Goal: Information Seeking & Learning: Compare options

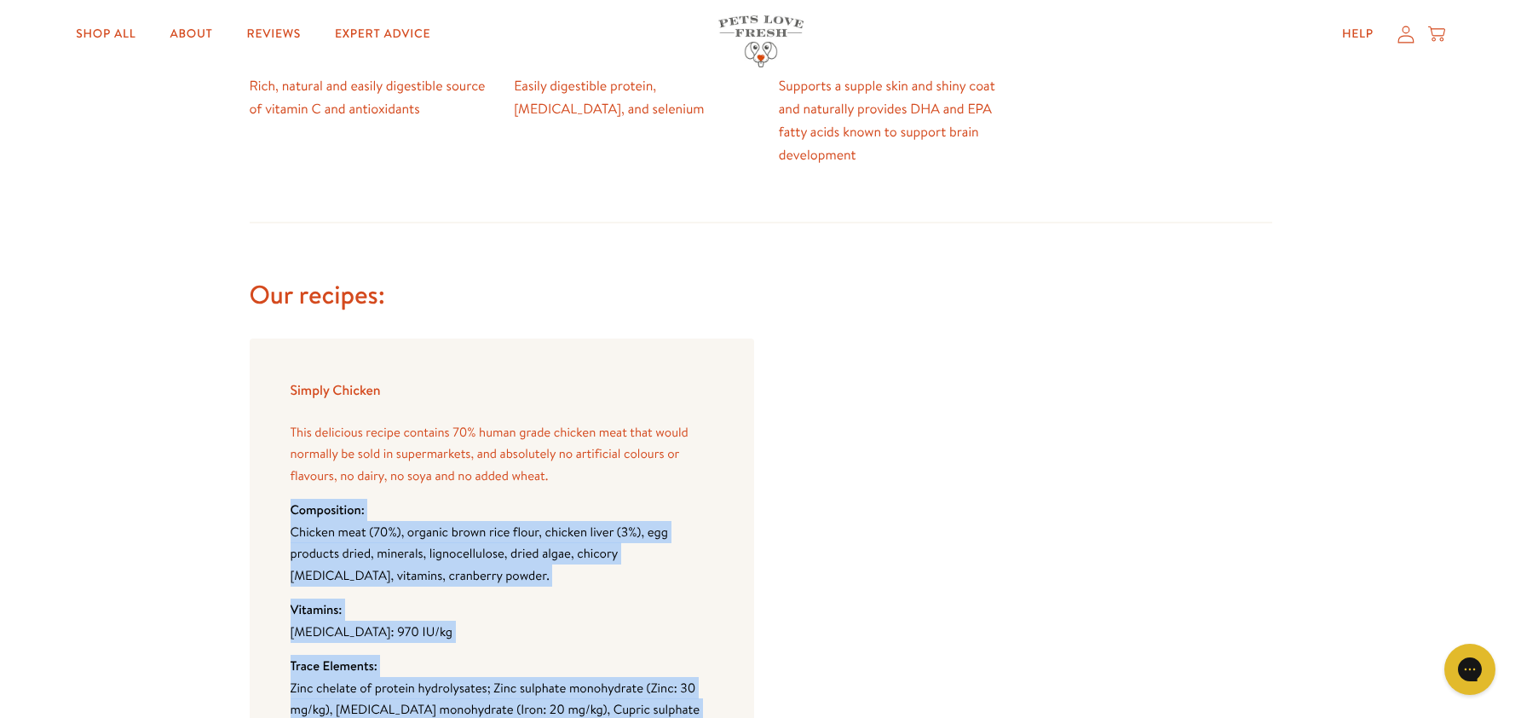
scroll to position [1337, 0]
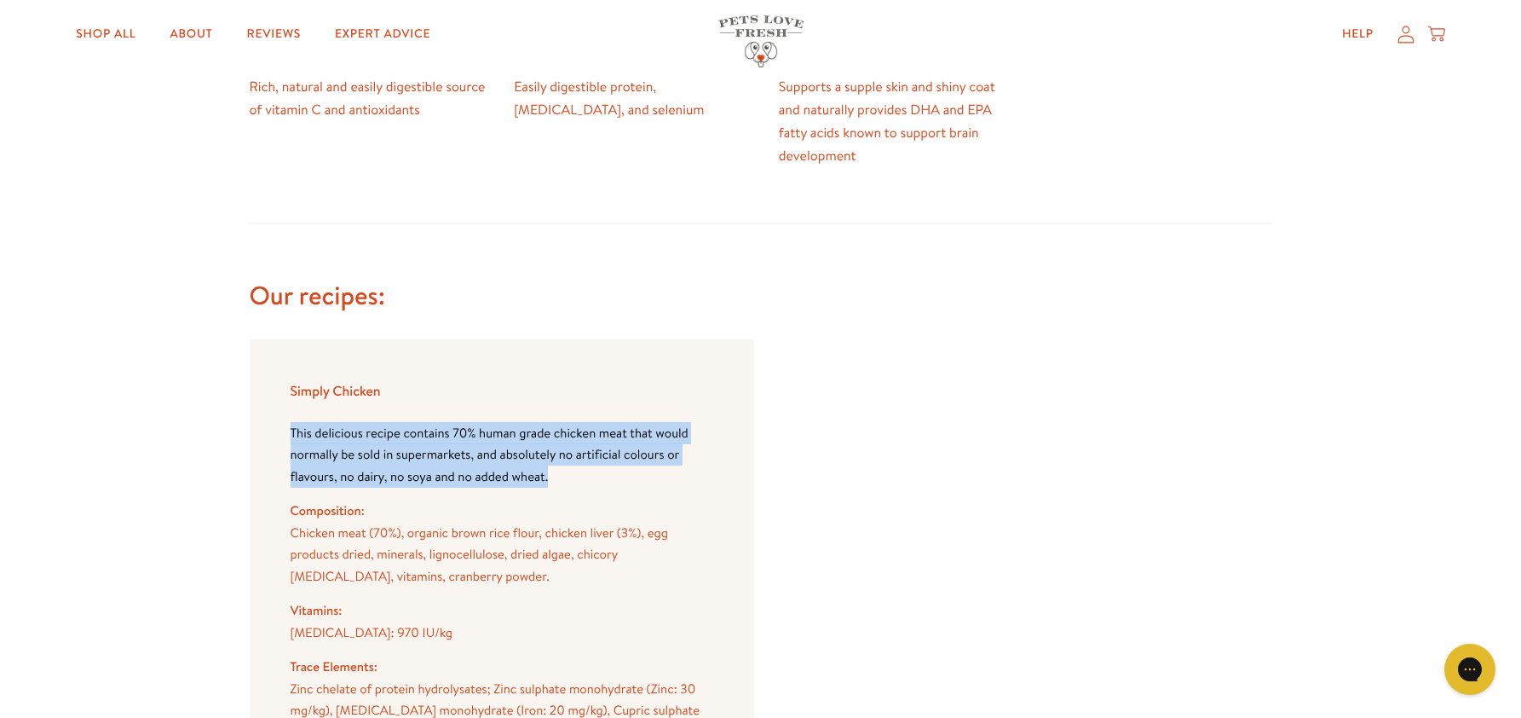
drag, startPoint x: 290, startPoint y: 430, endPoint x: 630, endPoint y: 478, distance: 343.5
click at [630, 478] on p "This delicious recipe contains 70% human grade chicken meat that would normally…" at bounding box center [502, 455] width 423 height 66
copy p "This delicious recipe contains 70% human grade chicken meat that would normally…"
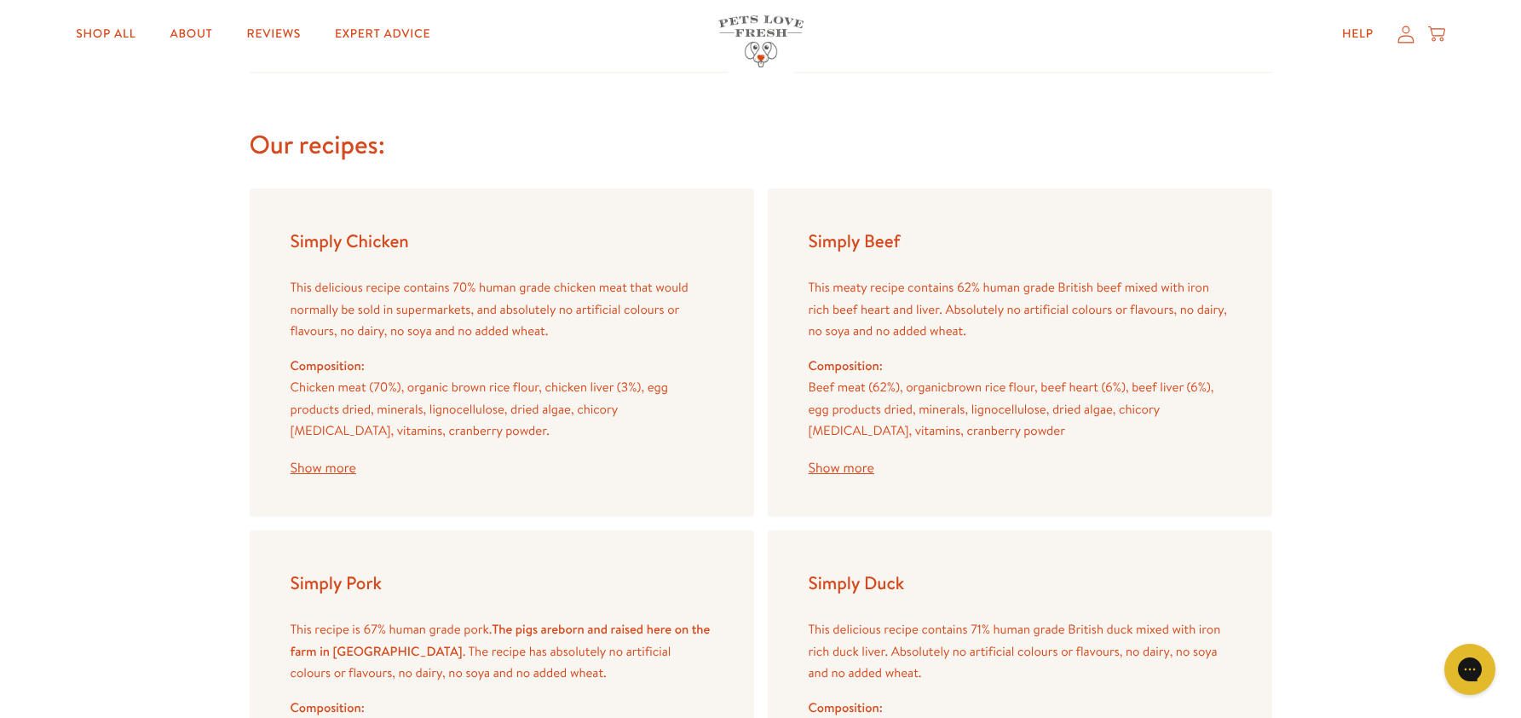
scroll to position [1856, 0]
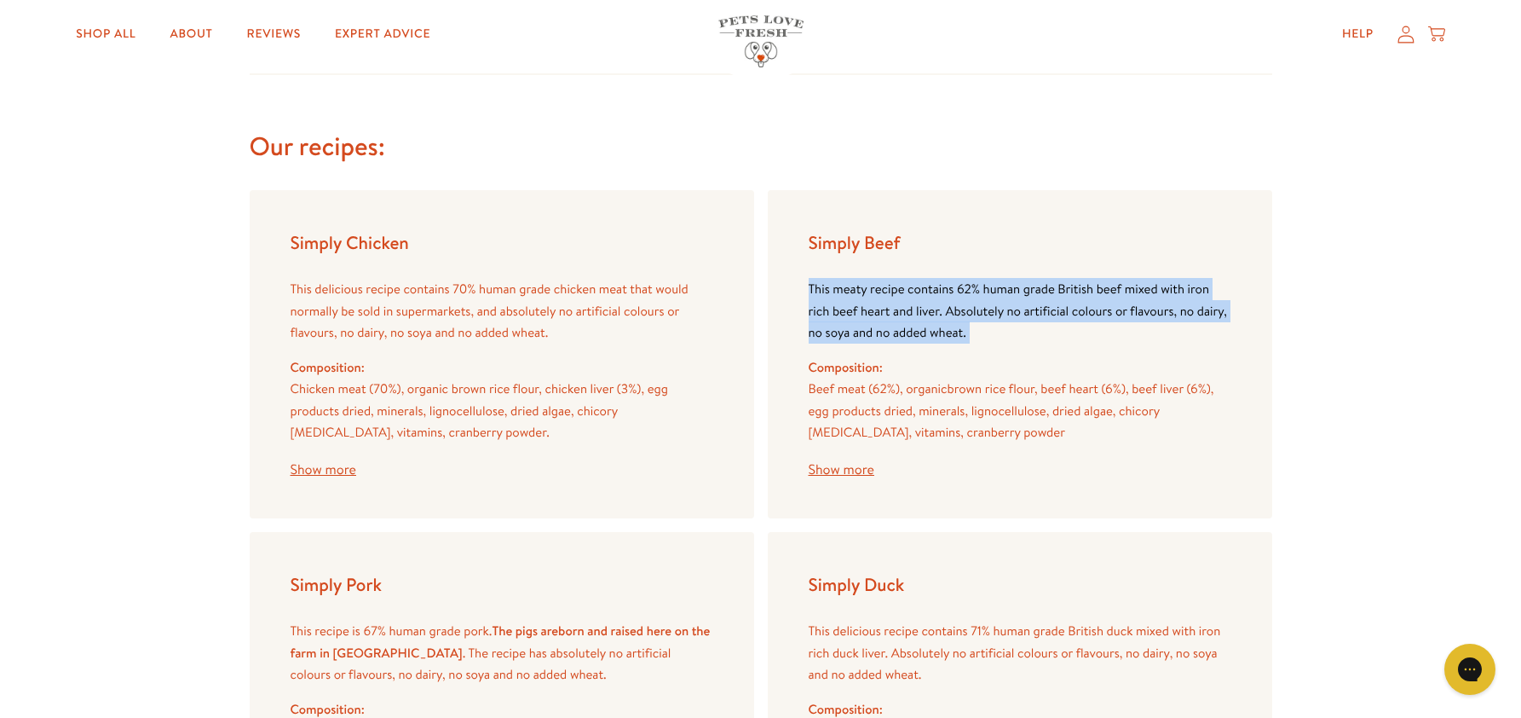
drag, startPoint x: 810, startPoint y: 285, endPoint x: 983, endPoint y: 350, distance: 184.7
click at [983, 350] on div "This meaty recipe contains 62% human grade British beef mixed with iron rich be…" at bounding box center [1020, 377] width 423 height 199
copy div "This meaty recipe contains 62% human grade British beef mixed with iron rich be…"
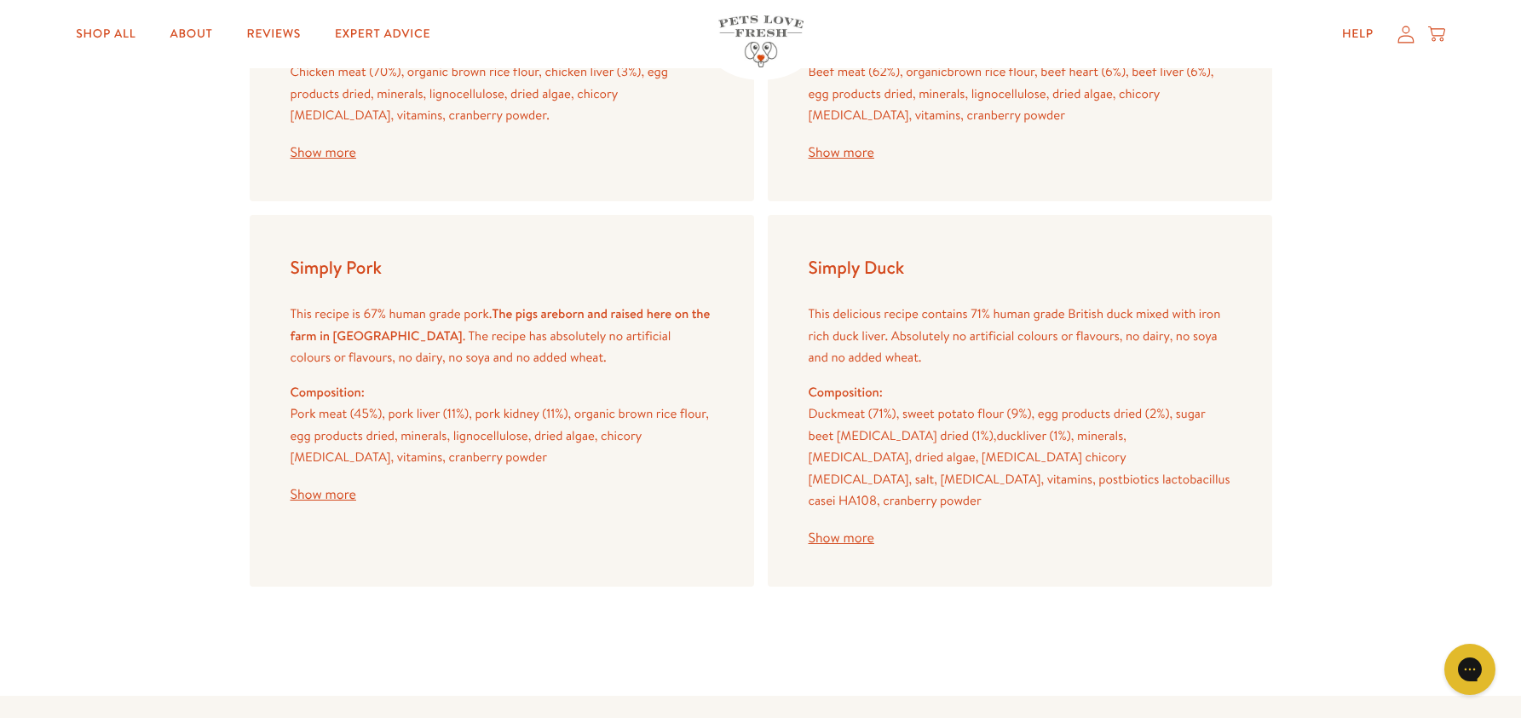
scroll to position [2174, 0]
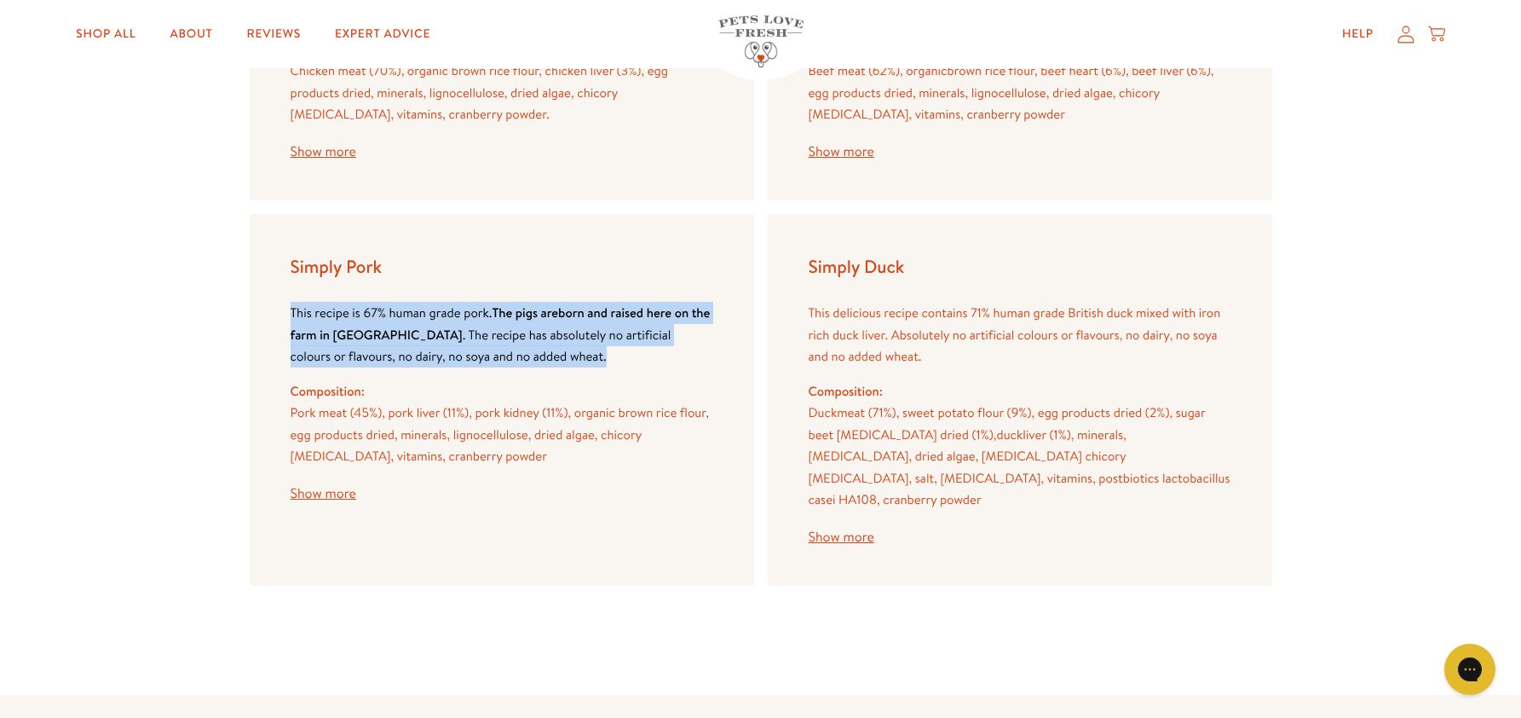
drag, startPoint x: 508, startPoint y: 360, endPoint x: 282, endPoint y: 312, distance: 231.0
click at [282, 312] on div "Simply Pork This recipe is 67% human grade pork. The pigs are born and raised h…" at bounding box center [502, 400] width 505 height 372
copy p "This recipe is 67% human grade pork. The pigs are born and raised here on the f…"
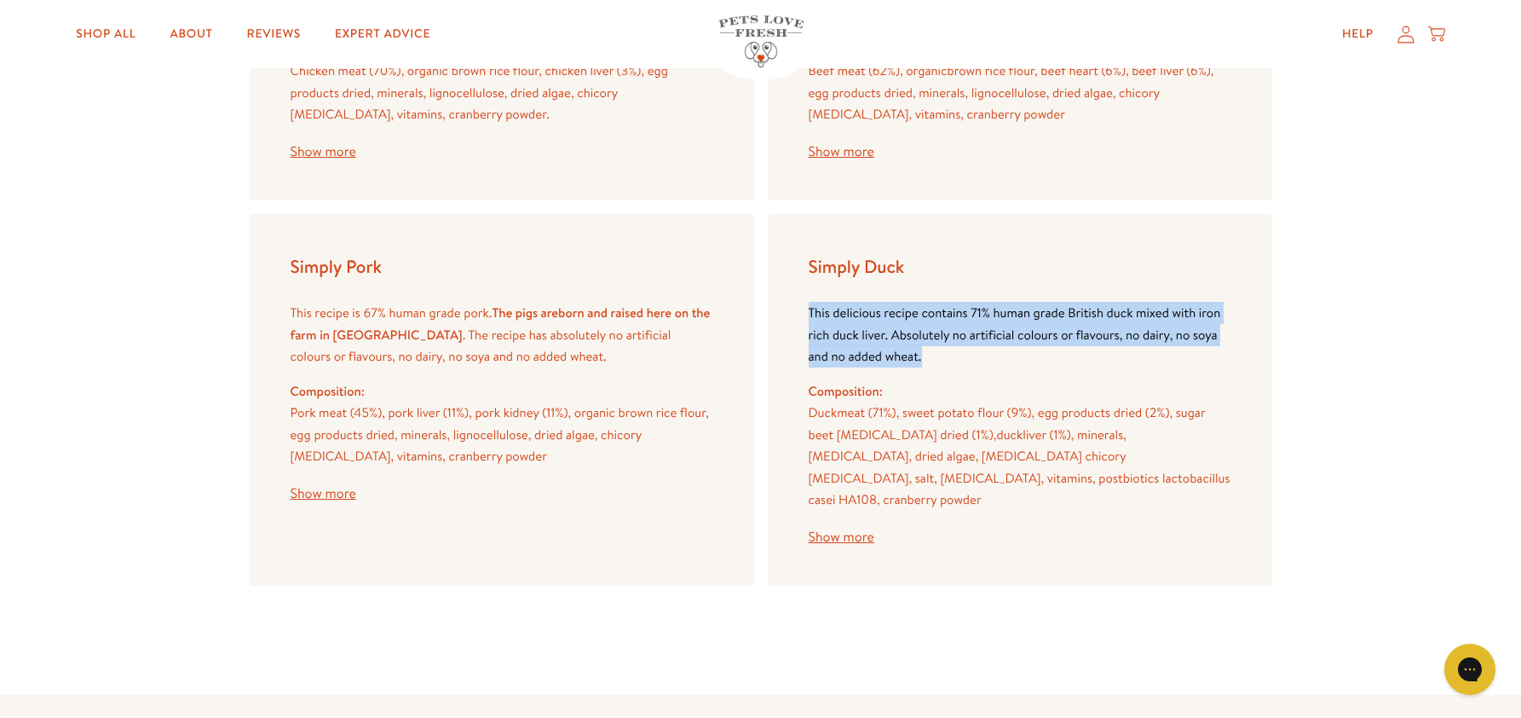
drag, startPoint x: 810, startPoint y: 316, endPoint x: 967, endPoint y: 363, distance: 163.7
click at [967, 363] on p "This delicious recipe contains 71% human grade British duck mixed with iron ric…" at bounding box center [1020, 335] width 423 height 66
copy p "This delicious recipe contains 71% human grade British duck mixed with iron ric…"
